Goal: Task Accomplishment & Management: Use online tool/utility

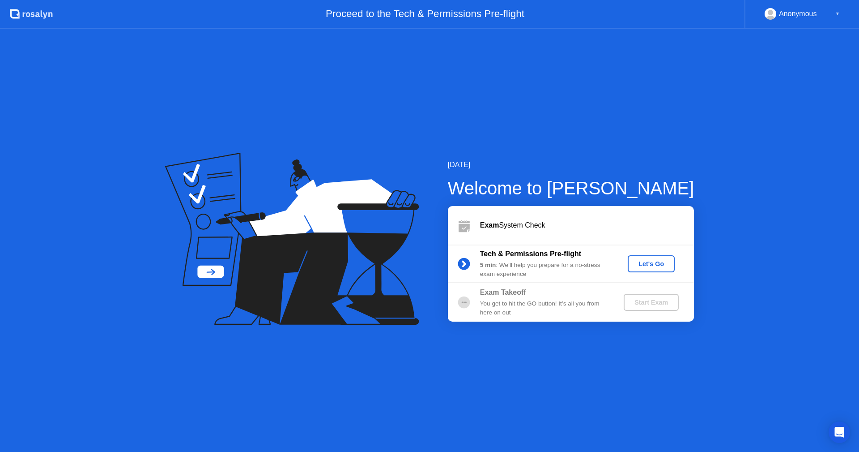
click at [659, 265] on div "Let's Go" at bounding box center [651, 263] width 40 height 7
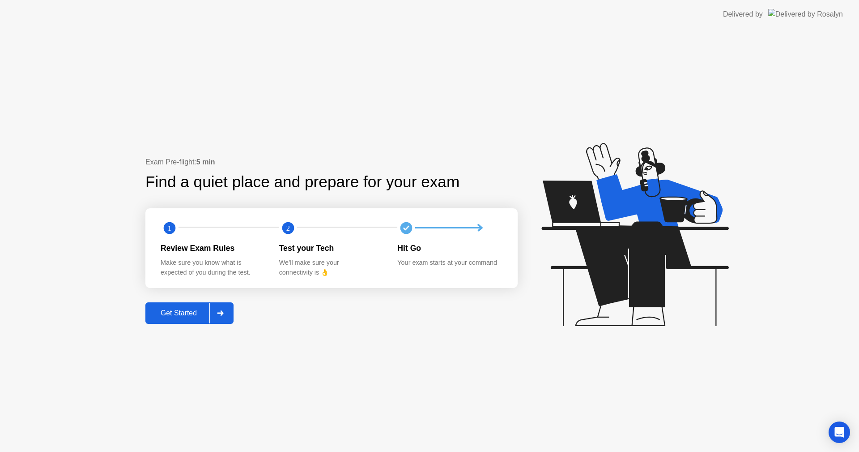
click at [178, 306] on button "Get Started" at bounding box center [189, 312] width 88 height 21
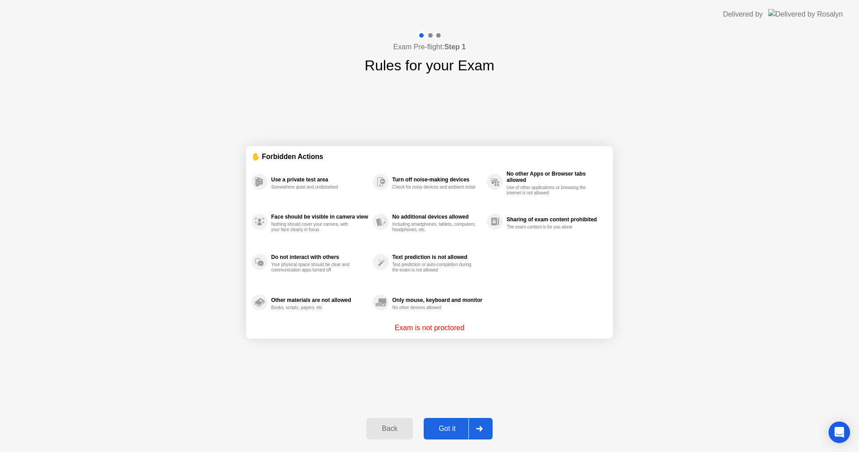
click at [459, 428] on div "Got it" at bounding box center [447, 428] width 42 height 8
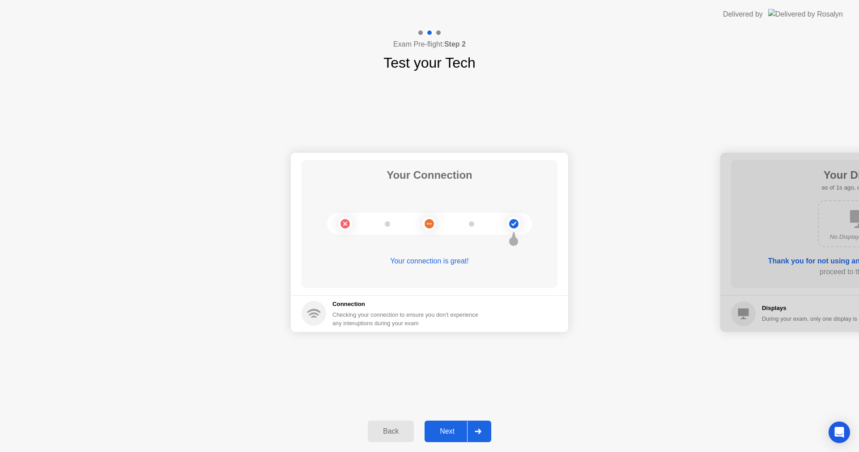
click at [459, 428] on div "Next" at bounding box center [447, 431] width 40 height 8
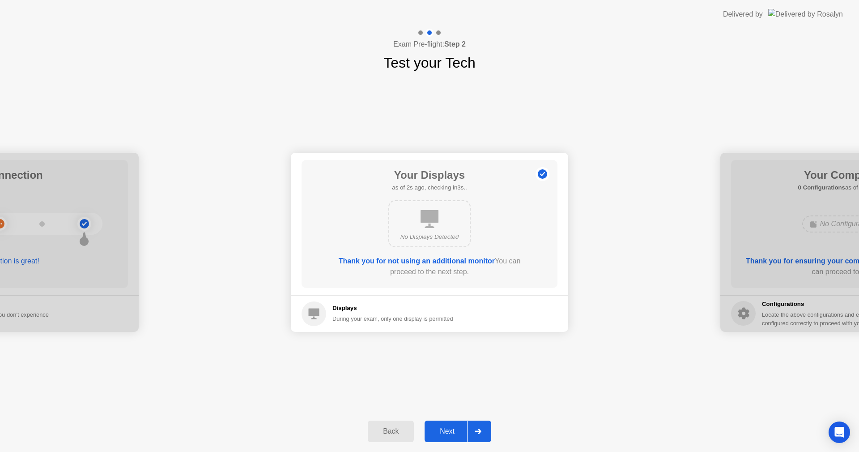
click at [459, 428] on div "Next" at bounding box center [447, 431] width 40 height 8
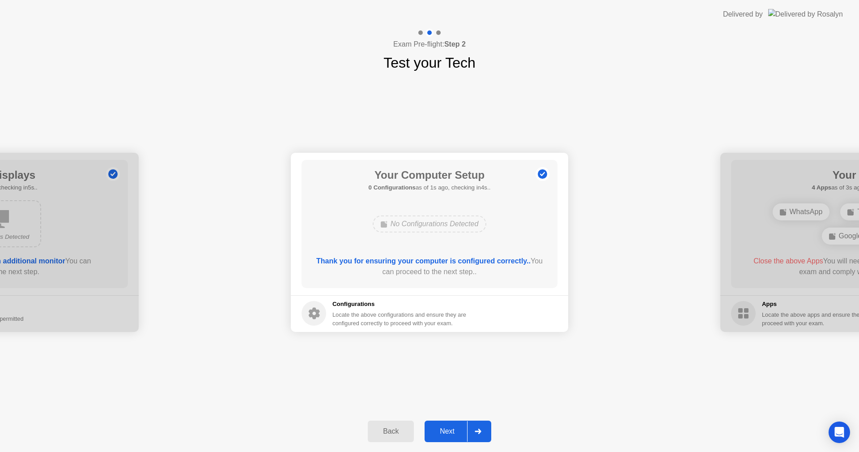
click at [459, 428] on div "Next" at bounding box center [447, 431] width 40 height 8
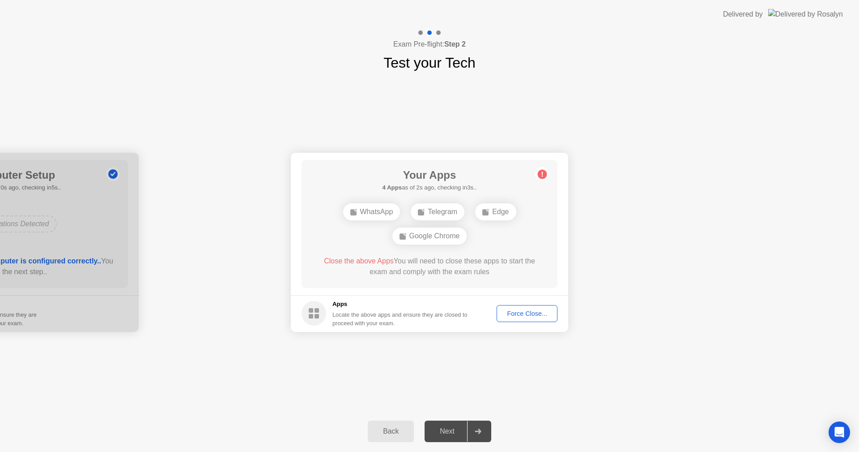
click at [524, 311] on div "Force Close..." at bounding box center [527, 313] width 55 height 7
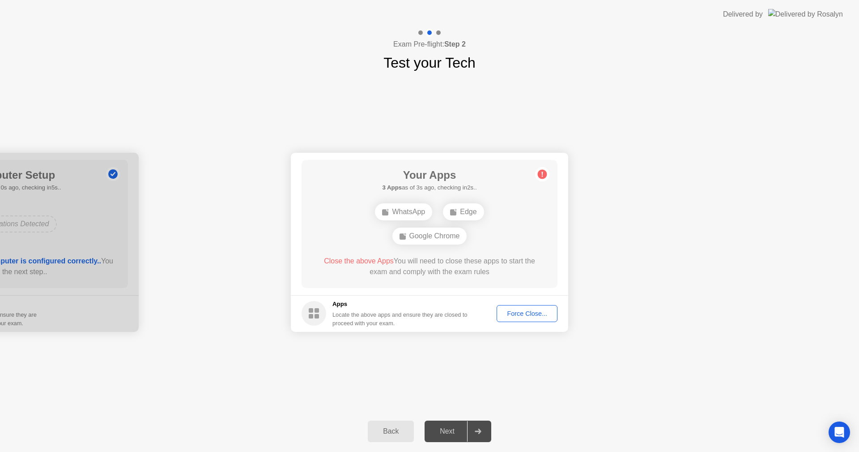
click at [535, 310] on div "Force Close..." at bounding box center [527, 313] width 55 height 7
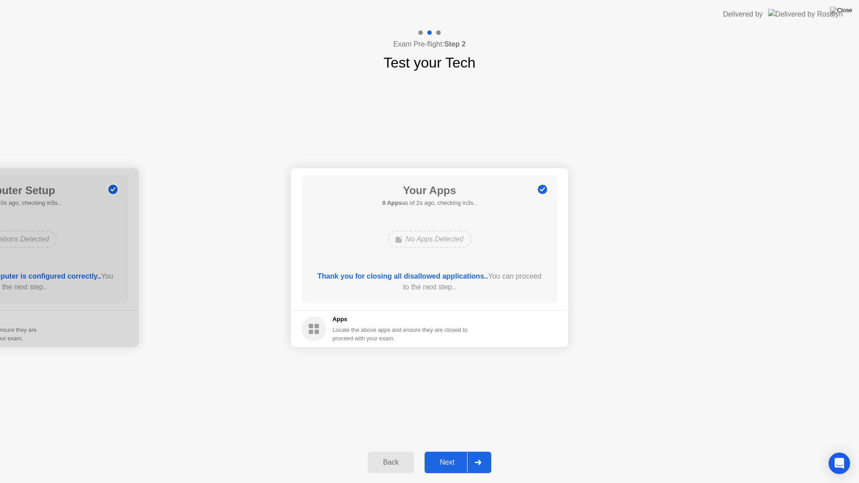
click at [481, 451] on icon at bounding box center [478, 462] width 7 height 5
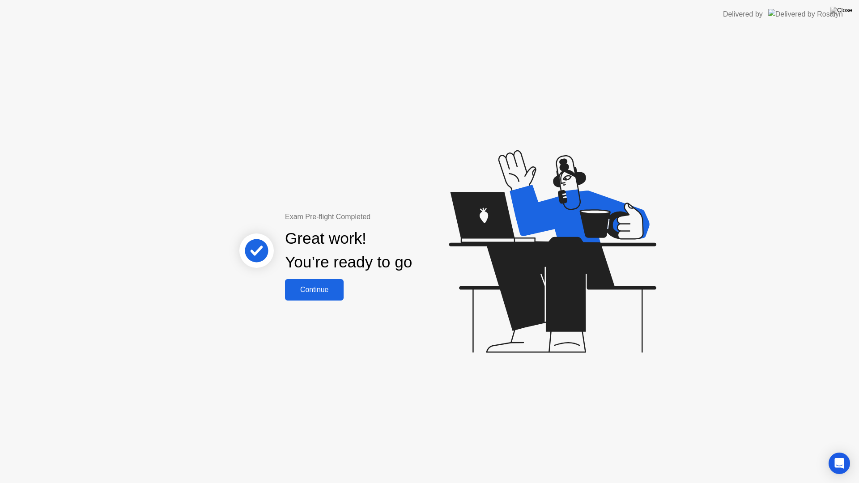
click at [332, 293] on div "Continue" at bounding box center [314, 290] width 53 height 8
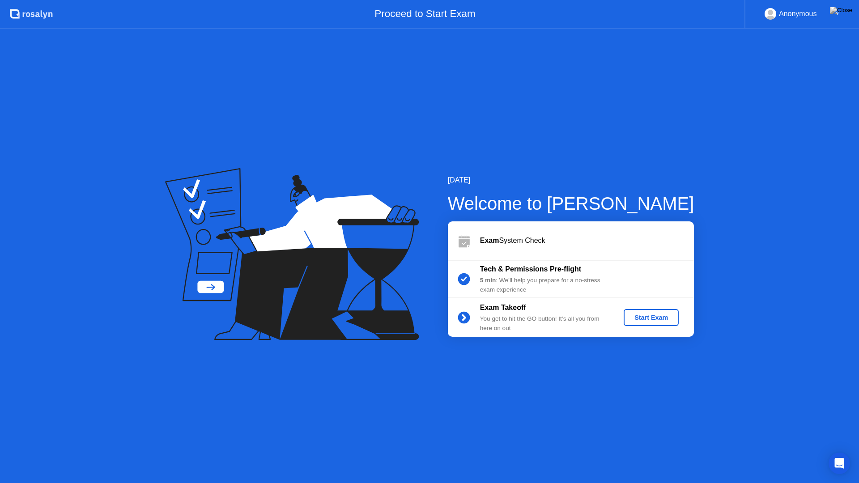
click at [654, 314] on div "Start Exam" at bounding box center [651, 317] width 48 height 7
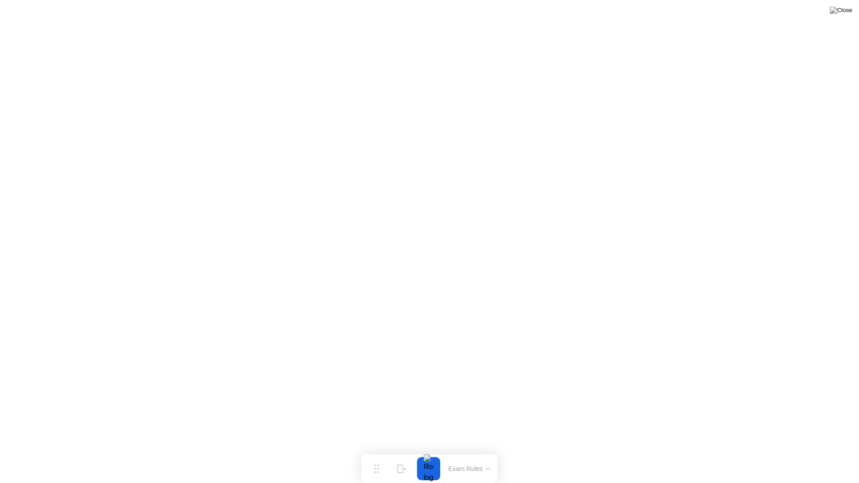
click at [430, 451] on div at bounding box center [428, 468] width 19 height 23
click at [429, 451] on div at bounding box center [428, 468] width 19 height 23
drag, startPoint x: 434, startPoint y: 469, endPoint x: 475, endPoint y: 464, distance: 41.4
click at [437, 451] on div at bounding box center [428, 468] width 19 height 23
click at [476, 451] on button "Exam Rules" at bounding box center [469, 469] width 47 height 8
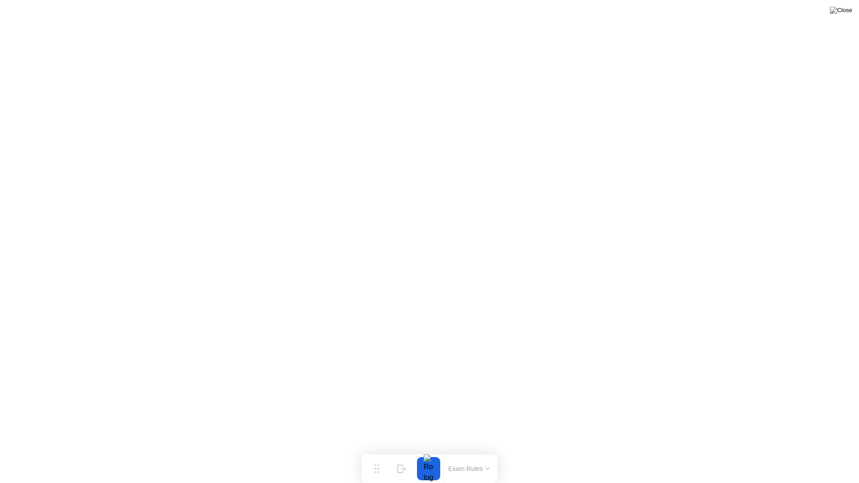
click at [429, 451] on div at bounding box center [428, 468] width 19 height 23
click at [428, 451] on div at bounding box center [428, 468] width 19 height 23
click at [460, 451] on button "Exam Rules" at bounding box center [469, 469] width 47 height 8
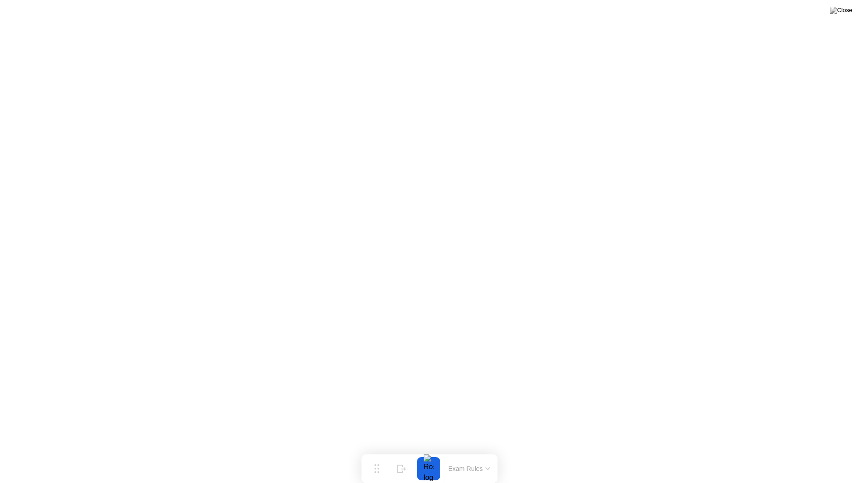
click at [489, 451] on icon at bounding box center [488, 469] width 4 height 2
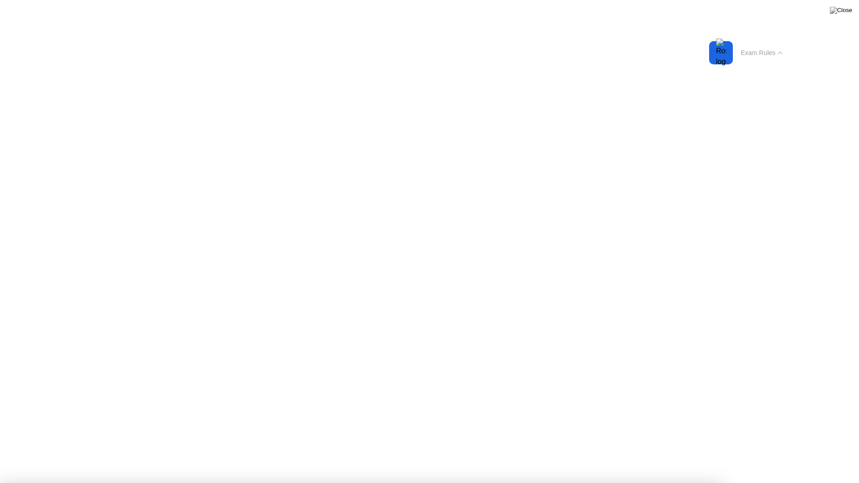
drag, startPoint x: 264, startPoint y: 243, endPoint x: 271, endPoint y: 222, distance: 22.4
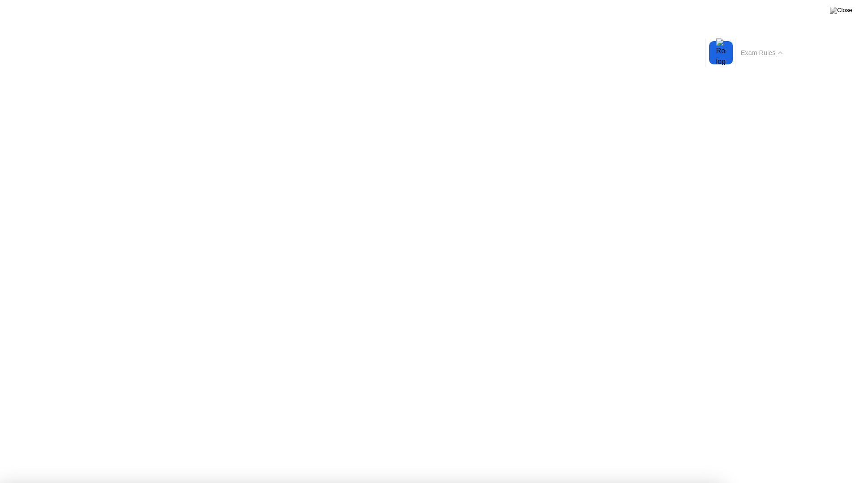
drag, startPoint x: 422, startPoint y: 337, endPoint x: 444, endPoint y: 324, distance: 26.3
drag, startPoint x: 448, startPoint y: 321, endPoint x: 490, endPoint y: 242, distance: 89.5
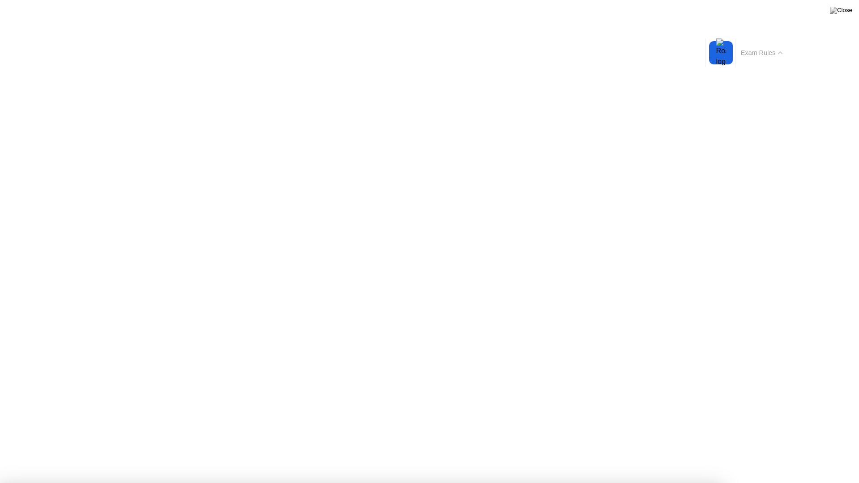
drag, startPoint x: 504, startPoint y: 207, endPoint x: 525, endPoint y: 174, distance: 39.6
drag, startPoint x: 525, startPoint y: 174, endPoint x: 624, endPoint y: 125, distance: 110.3
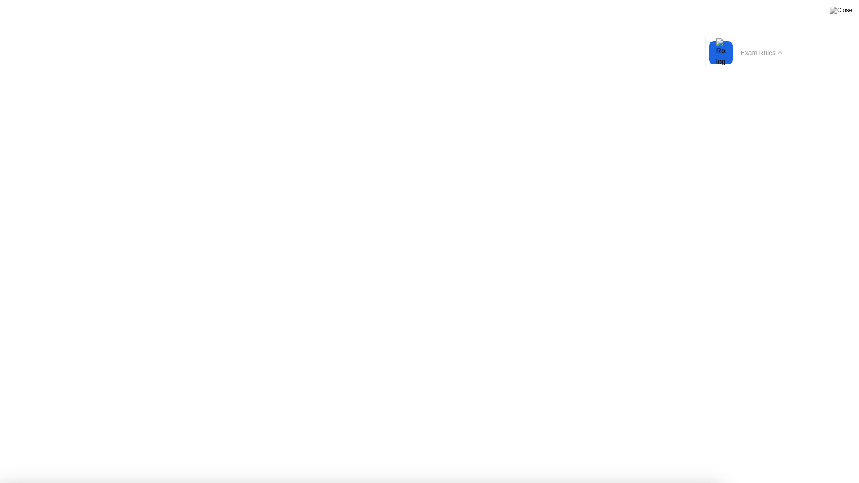
click at [728, 55] on div at bounding box center [721, 52] width 19 height 23
click at [763, 50] on button "Exam Rules" at bounding box center [761, 53] width 47 height 8
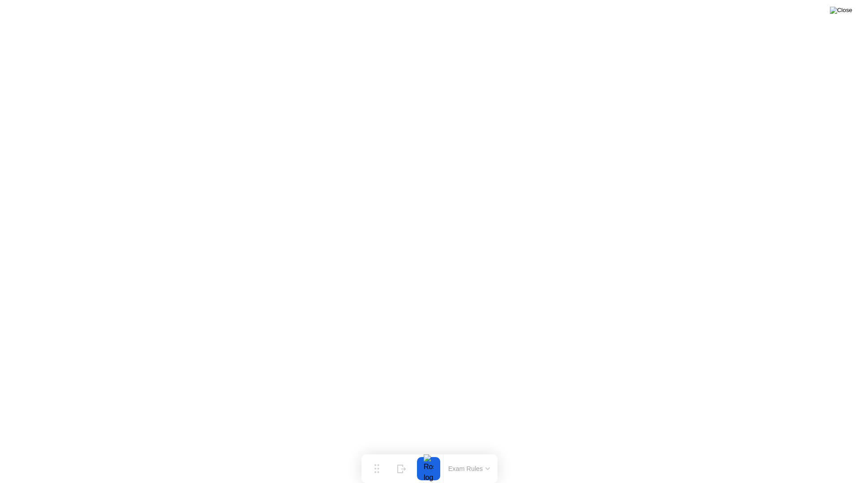
click at [851, 14] on img at bounding box center [841, 10] width 22 height 7
click at [840, 16] on button at bounding box center [841, 10] width 27 height 12
click at [776, 451] on div "End Proctoring Session" at bounding box center [785, 458] width 99 height 8
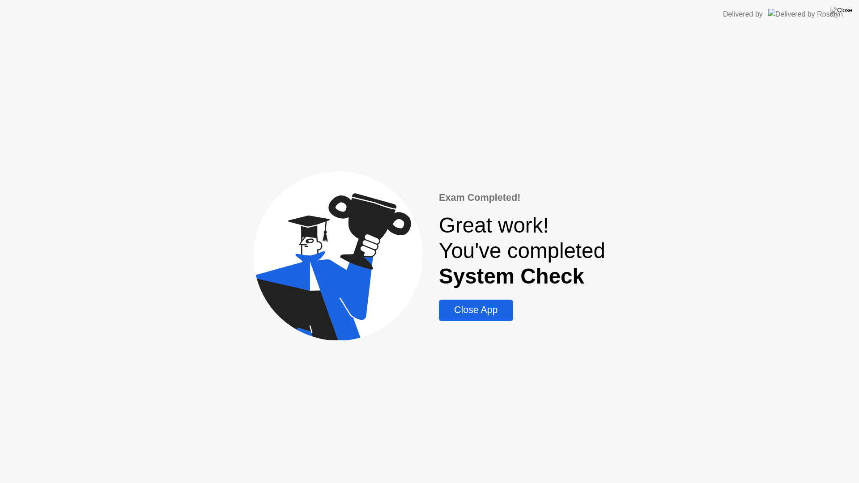
click at [473, 311] on div "Close App" at bounding box center [476, 310] width 68 height 11
